Goal: Task Accomplishment & Management: Manage account settings

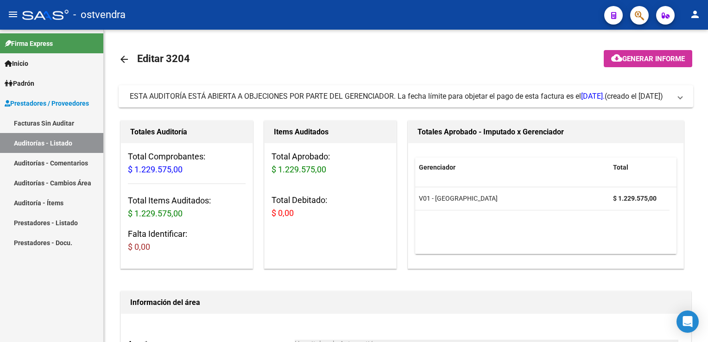
click at [54, 200] on link "Auditoría - Ítems" at bounding box center [51, 203] width 103 height 20
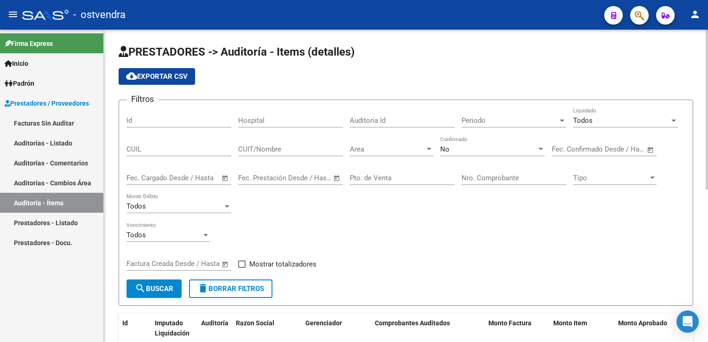
click at [426, 149] on div at bounding box center [429, 149] width 8 height 7
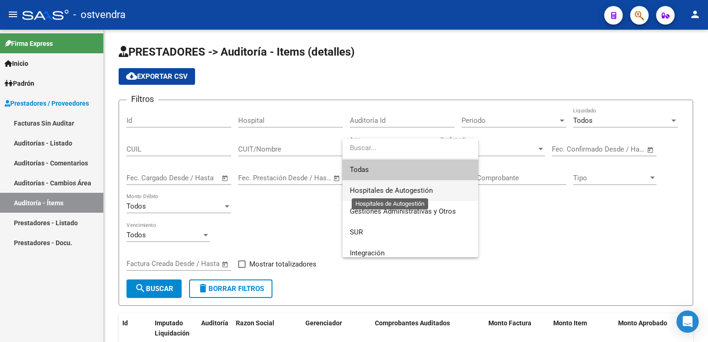
click at [392, 186] on span "Hospitales de Autogestión" at bounding box center [391, 190] width 83 height 8
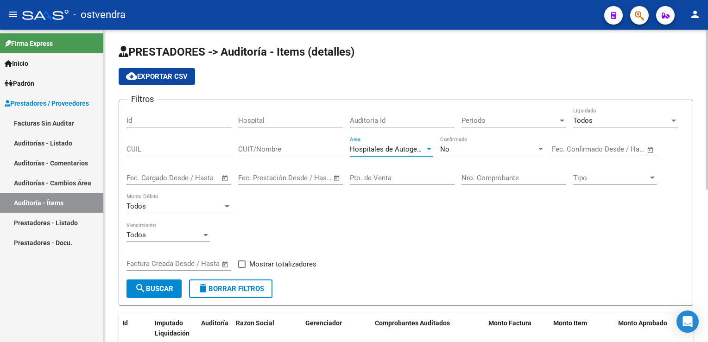
click at [478, 172] on div "Nro. Comprobante" at bounding box center [514, 175] width 105 height 20
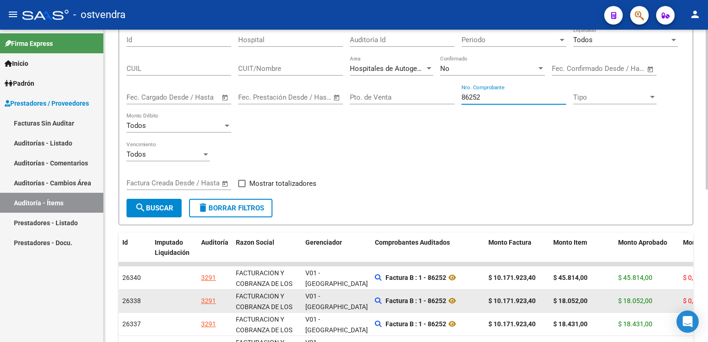
scroll to position [93, 0]
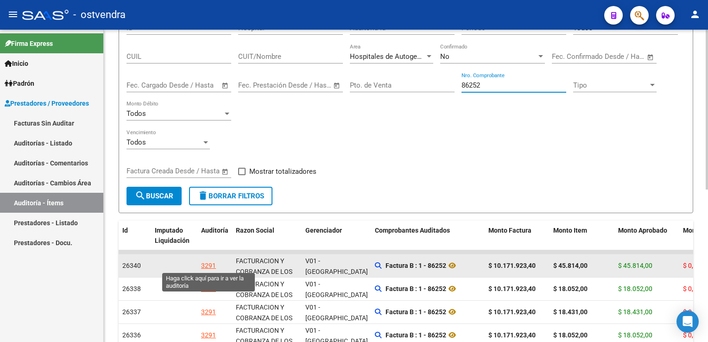
type input "86252"
click at [207, 264] on div "3291" at bounding box center [208, 266] width 15 height 11
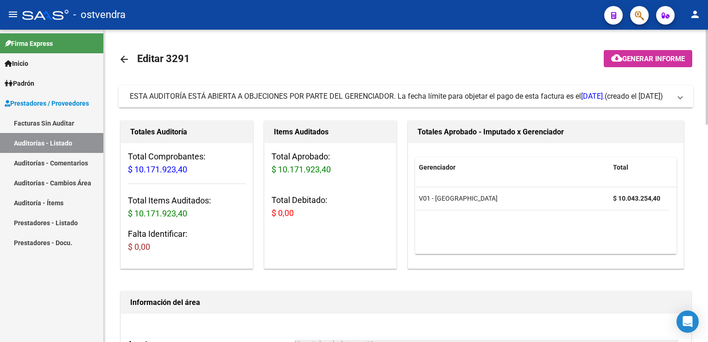
click at [682, 98] on span at bounding box center [681, 96] width 4 height 10
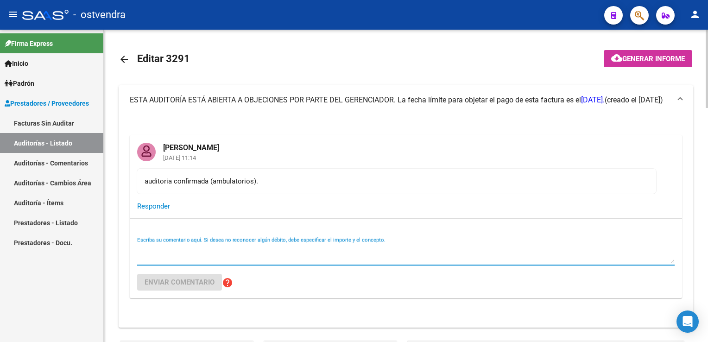
click at [155, 257] on textarea "Escriba su comentario aquí. Si desea no reconocer algún débito, debe especifica…" at bounding box center [406, 254] width 538 height 19
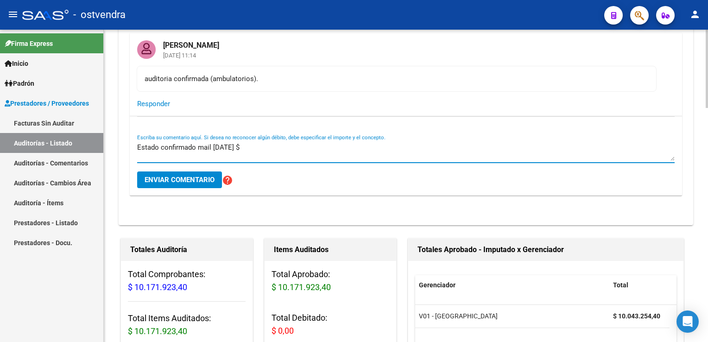
scroll to position [139, 0]
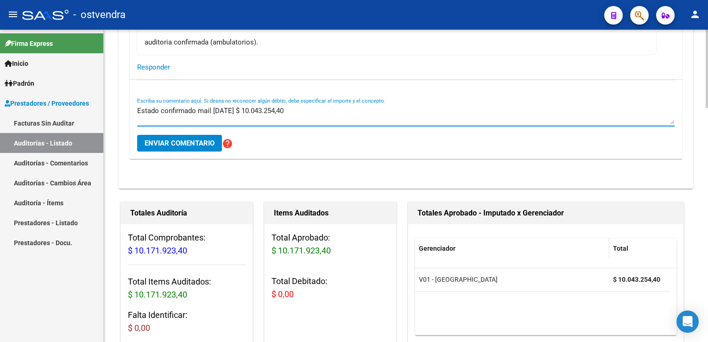
type textarea "Estado confirmado mail [DATE] $ 10.043.254,40"
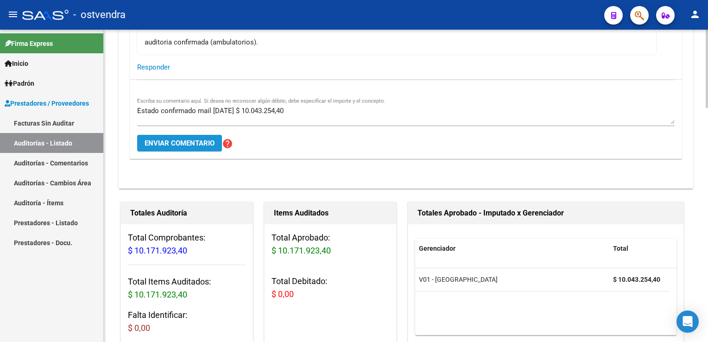
click at [185, 146] on span "Enviar comentario" at bounding box center [180, 143] width 70 height 8
